Goal: Find specific page/section: Find specific page/section

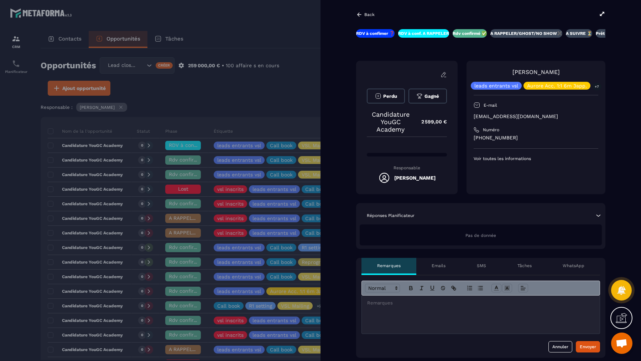
scroll to position [245, 0]
click at [293, 72] on div at bounding box center [320, 180] width 641 height 361
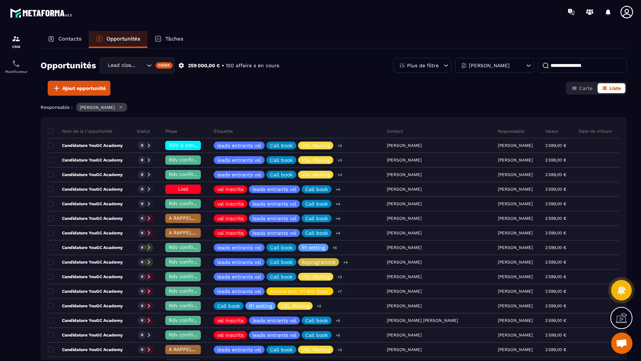
click at [553, 63] on input at bounding box center [581, 65] width 89 height 15
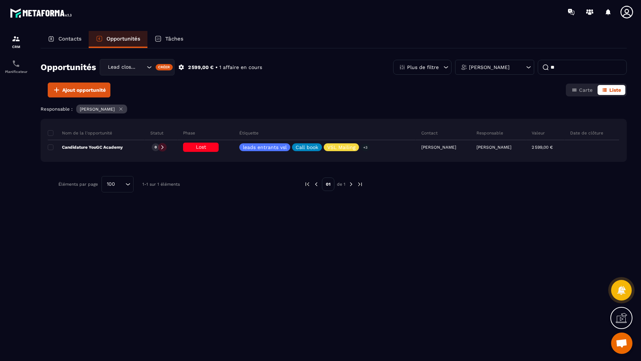
type input "*"
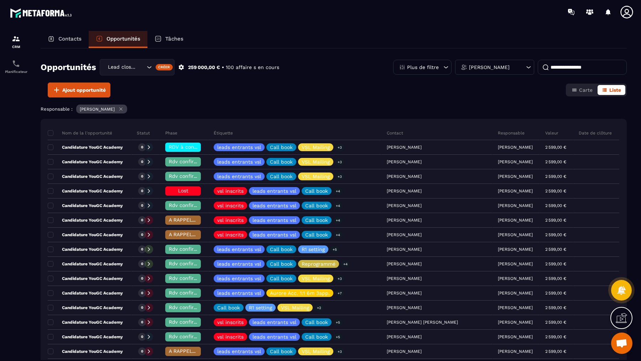
click at [118, 110] on icon at bounding box center [120, 108] width 5 height 5
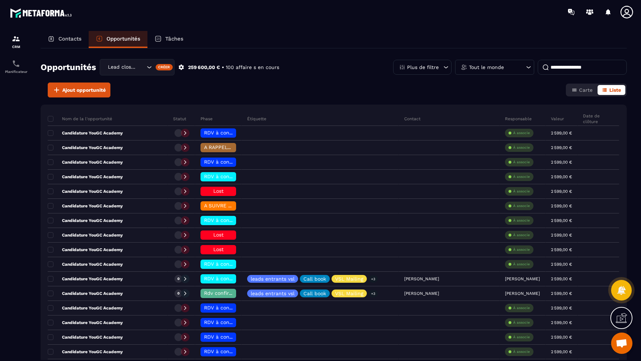
click at [148, 63] on div "Lead closing" at bounding box center [137, 67] width 75 height 16
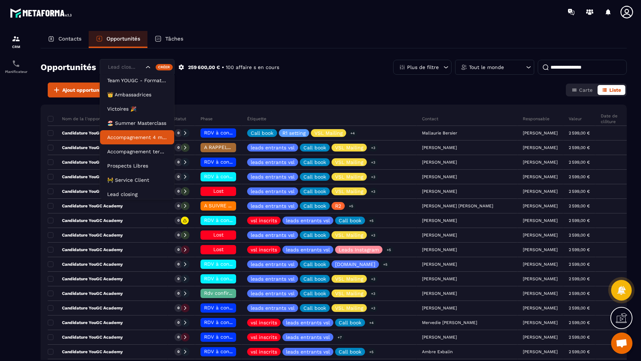
scroll to position [32, 0]
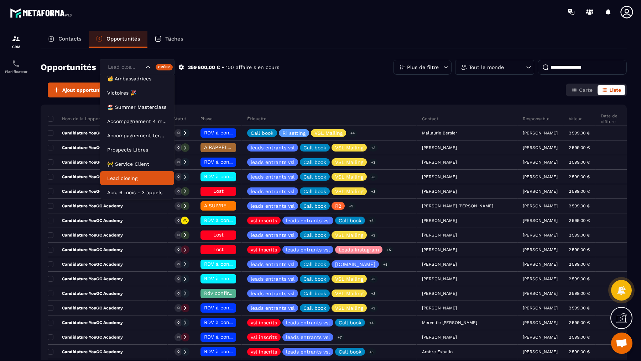
click at [120, 179] on p "Lead closing" at bounding box center [137, 178] width 60 height 7
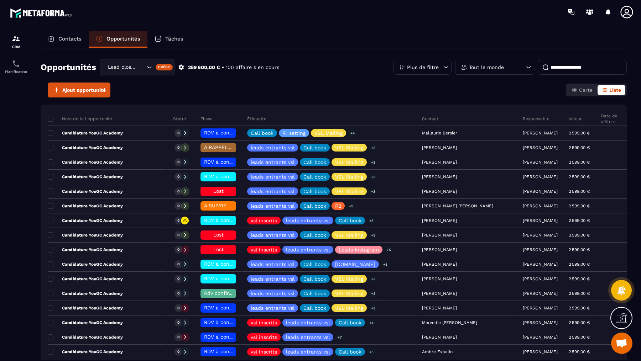
click at [504, 67] on div "Tout le monde" at bounding box center [494, 67] width 79 height 15
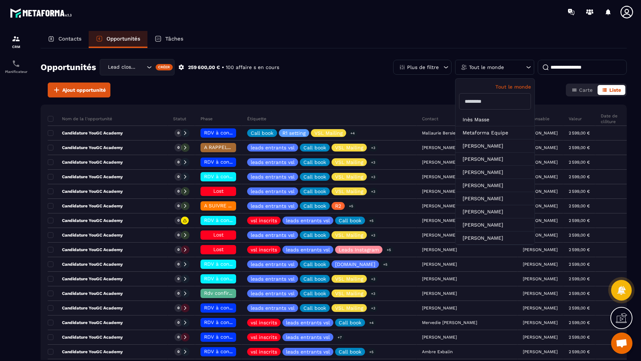
click at [489, 100] on input "text" at bounding box center [495, 101] width 72 height 16
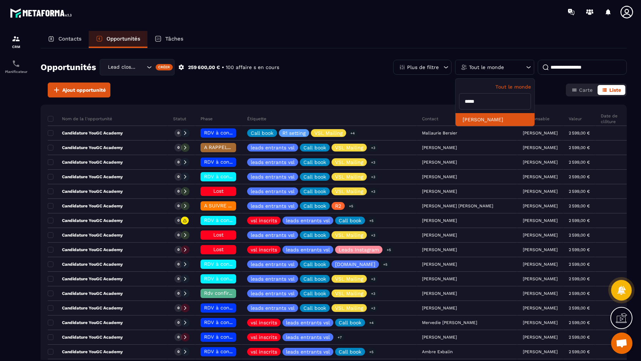
type input "*****"
click at [482, 119] on li "[PERSON_NAME]" at bounding box center [494, 119] width 79 height 13
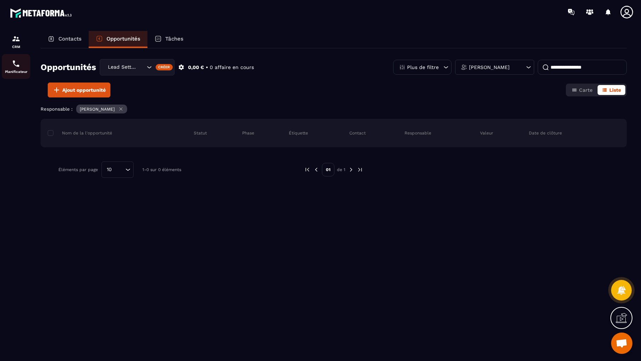
scroll to position [257, 0]
click at [11, 68] on div "Planificateur" at bounding box center [16, 66] width 28 height 14
